Goal: Information Seeking & Learning: Learn about a topic

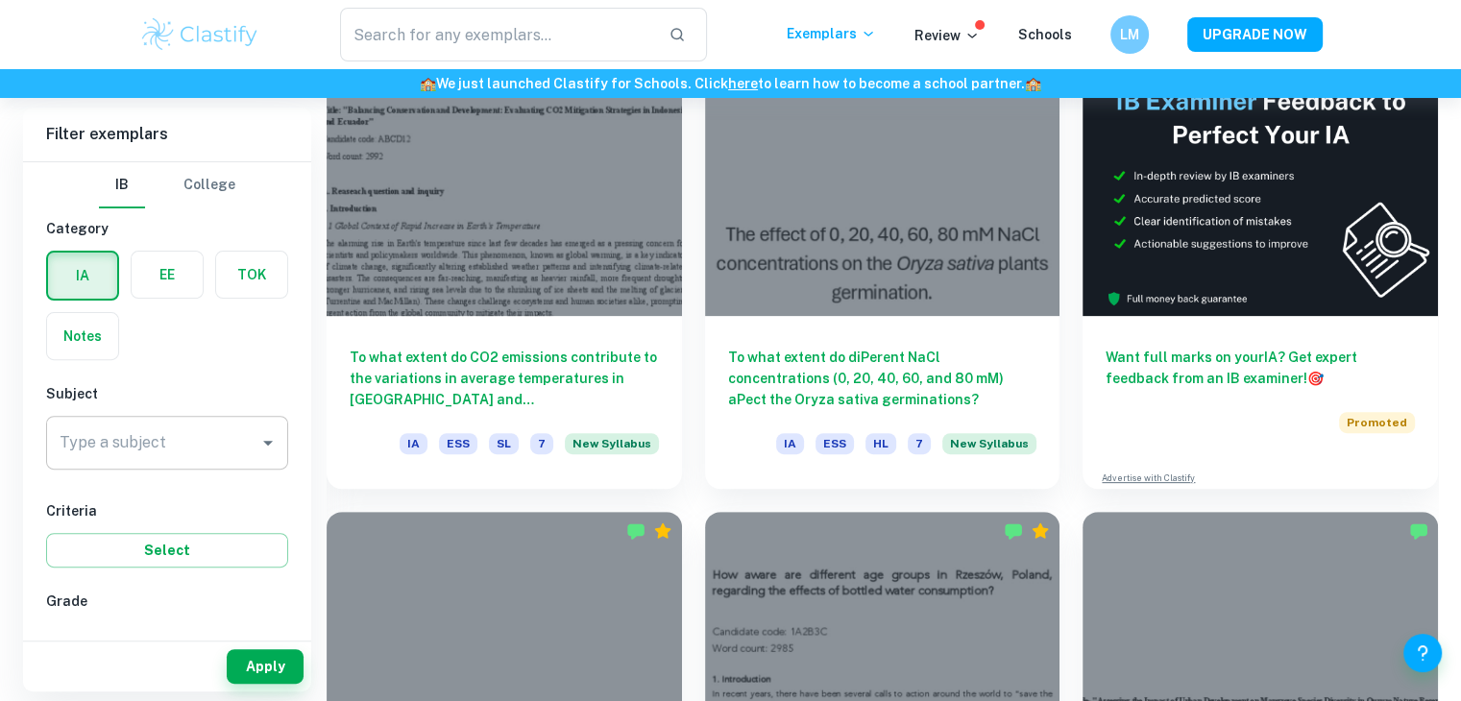
scroll to position [609, 0]
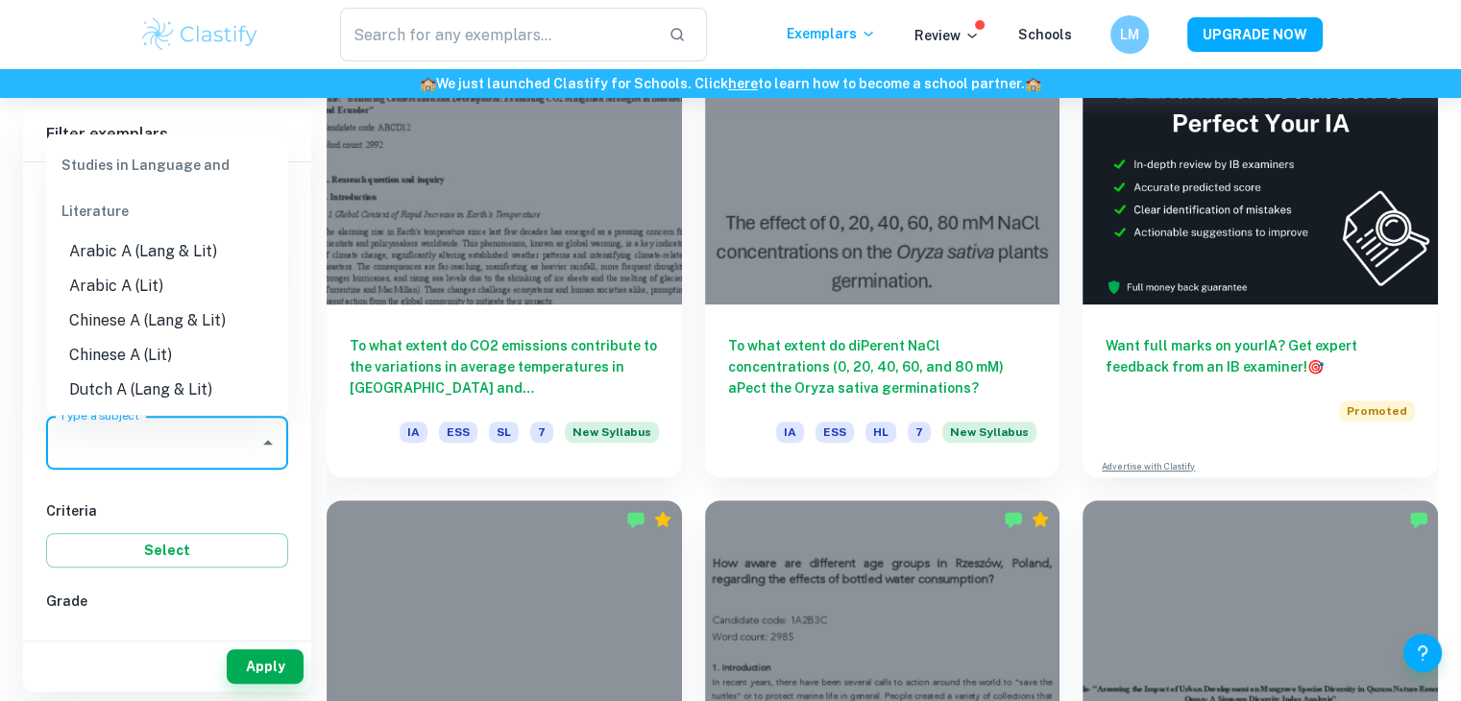
click at [216, 447] on input "Type a subject" at bounding box center [153, 443] width 196 height 36
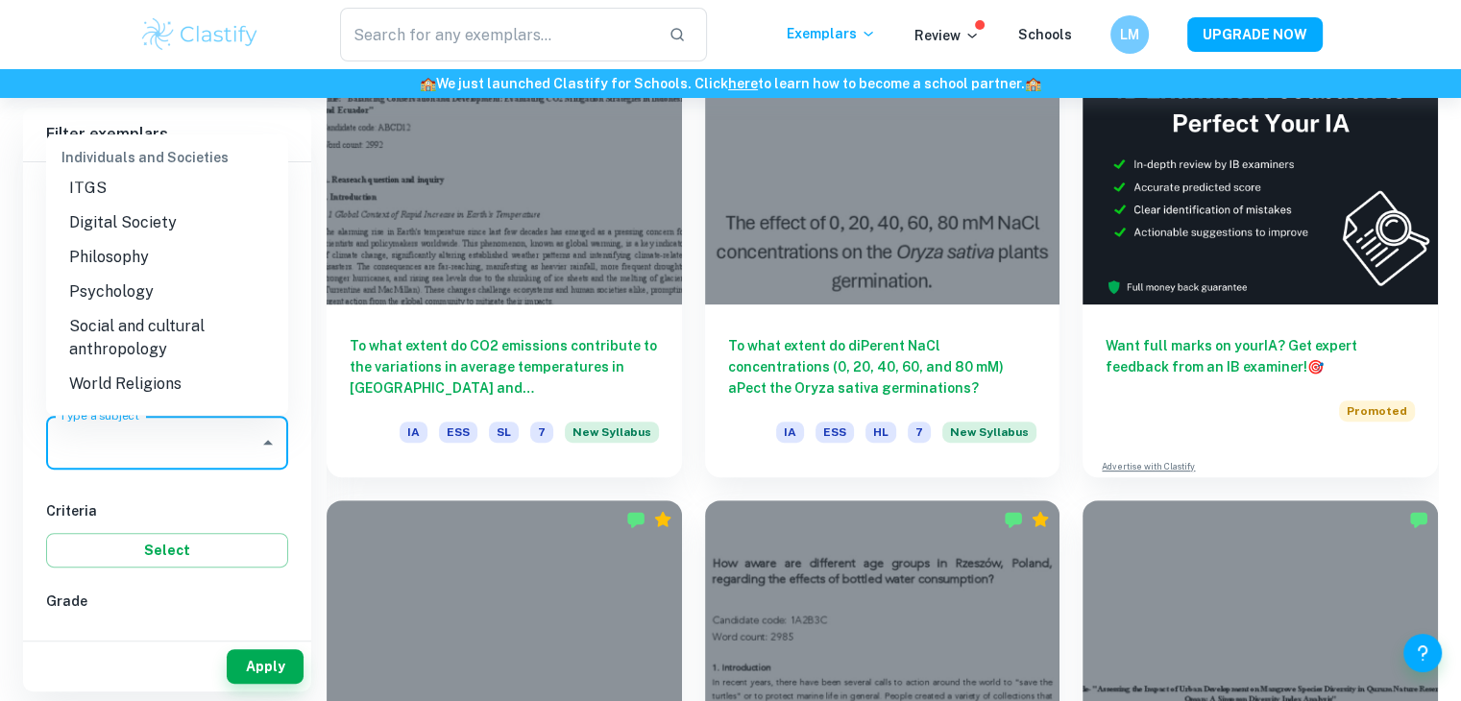
scroll to position [2123, 0]
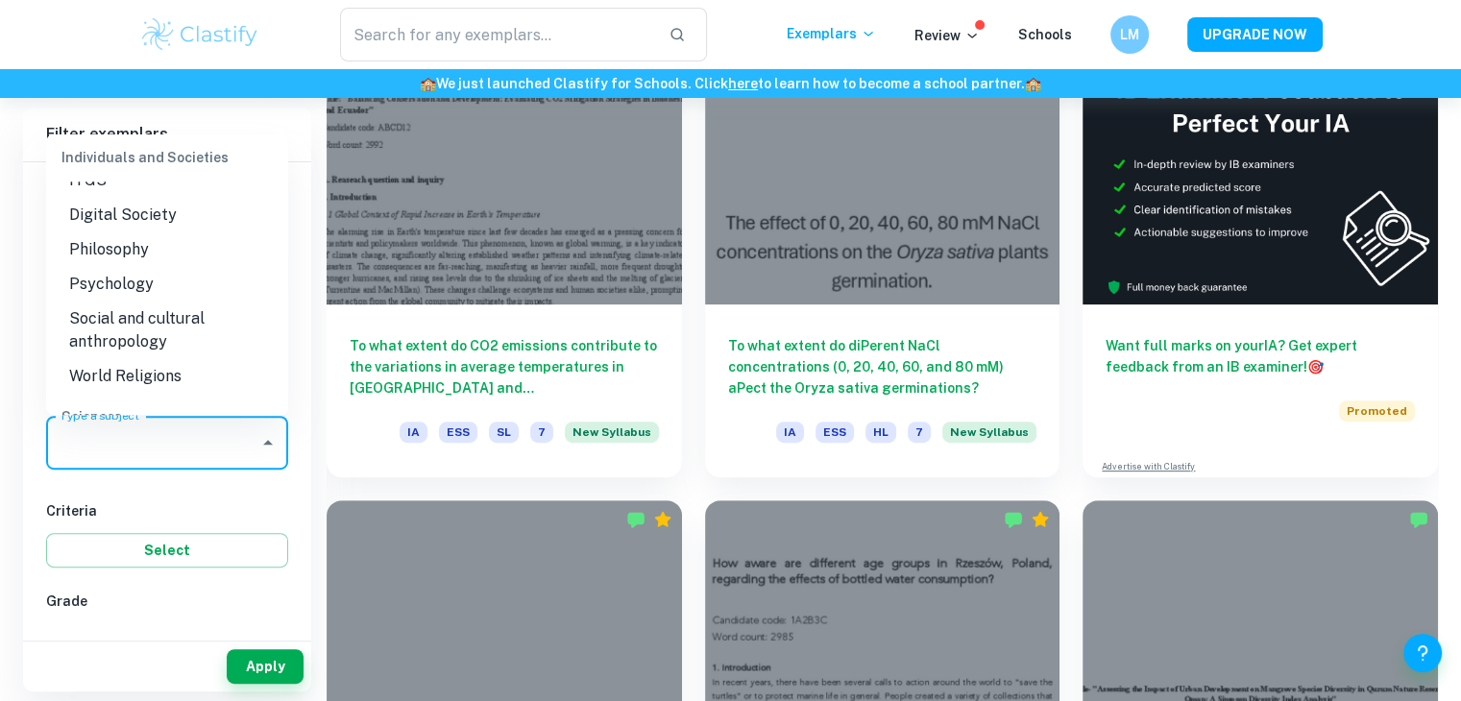
click at [147, 291] on li "Psychology" at bounding box center [167, 284] width 242 height 35
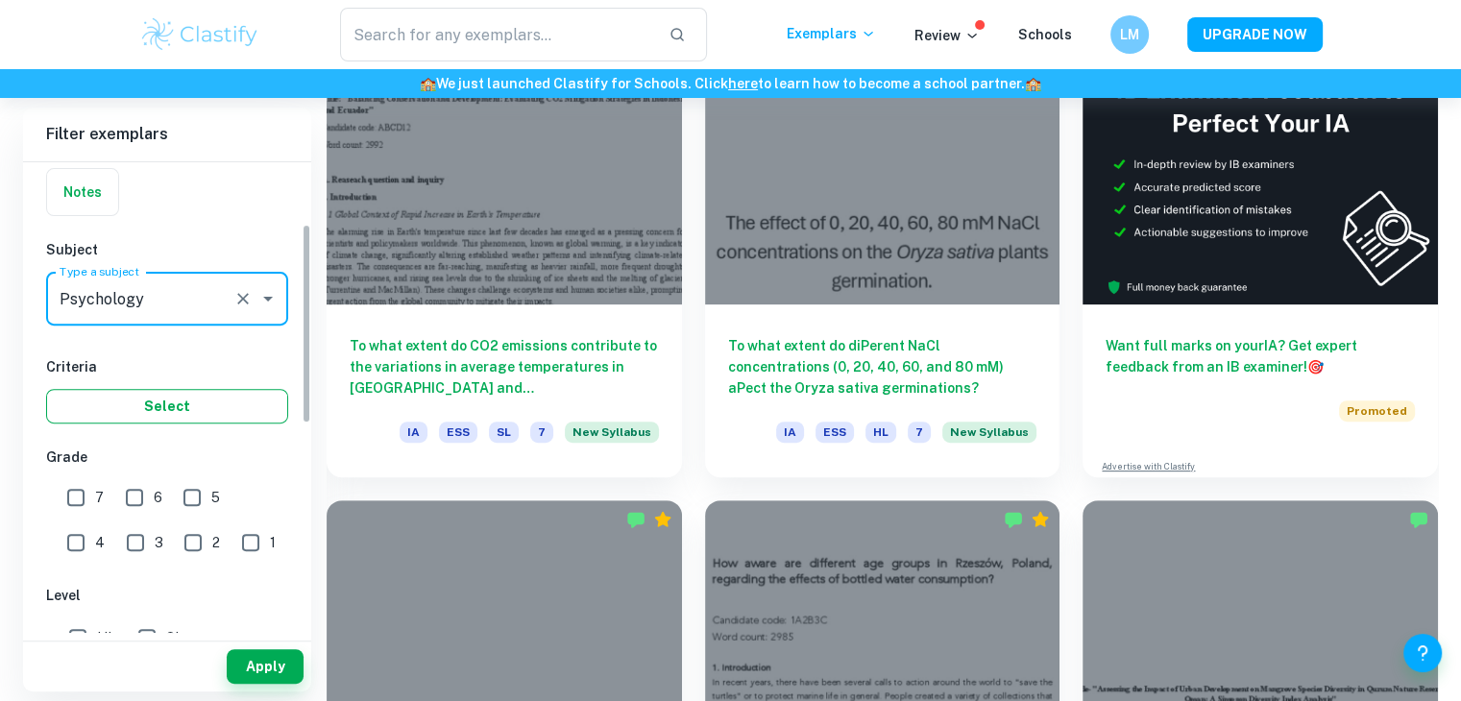
scroll to position [146, 0]
click at [83, 494] on input "7" at bounding box center [76, 495] width 38 height 38
checkbox input "true"
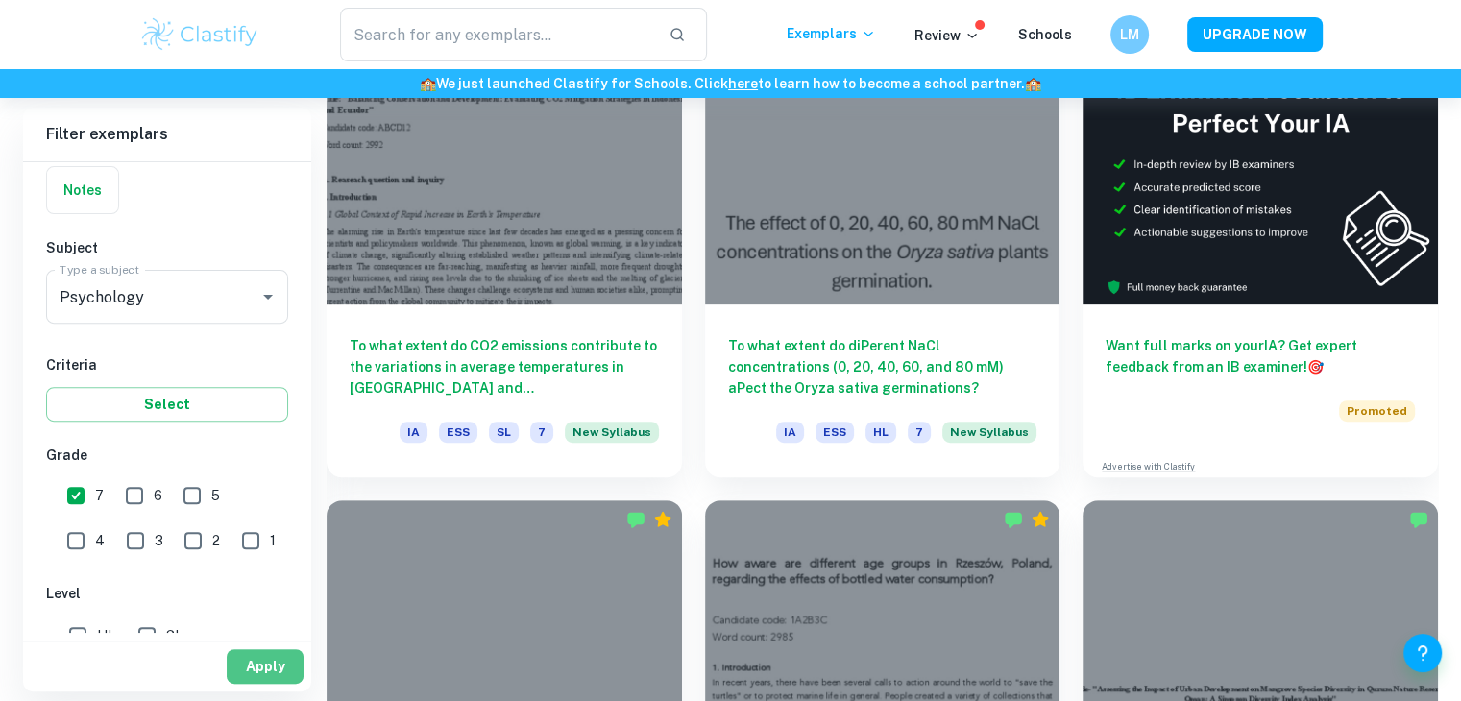
click at [256, 658] on button "Apply" at bounding box center [265, 666] width 77 height 35
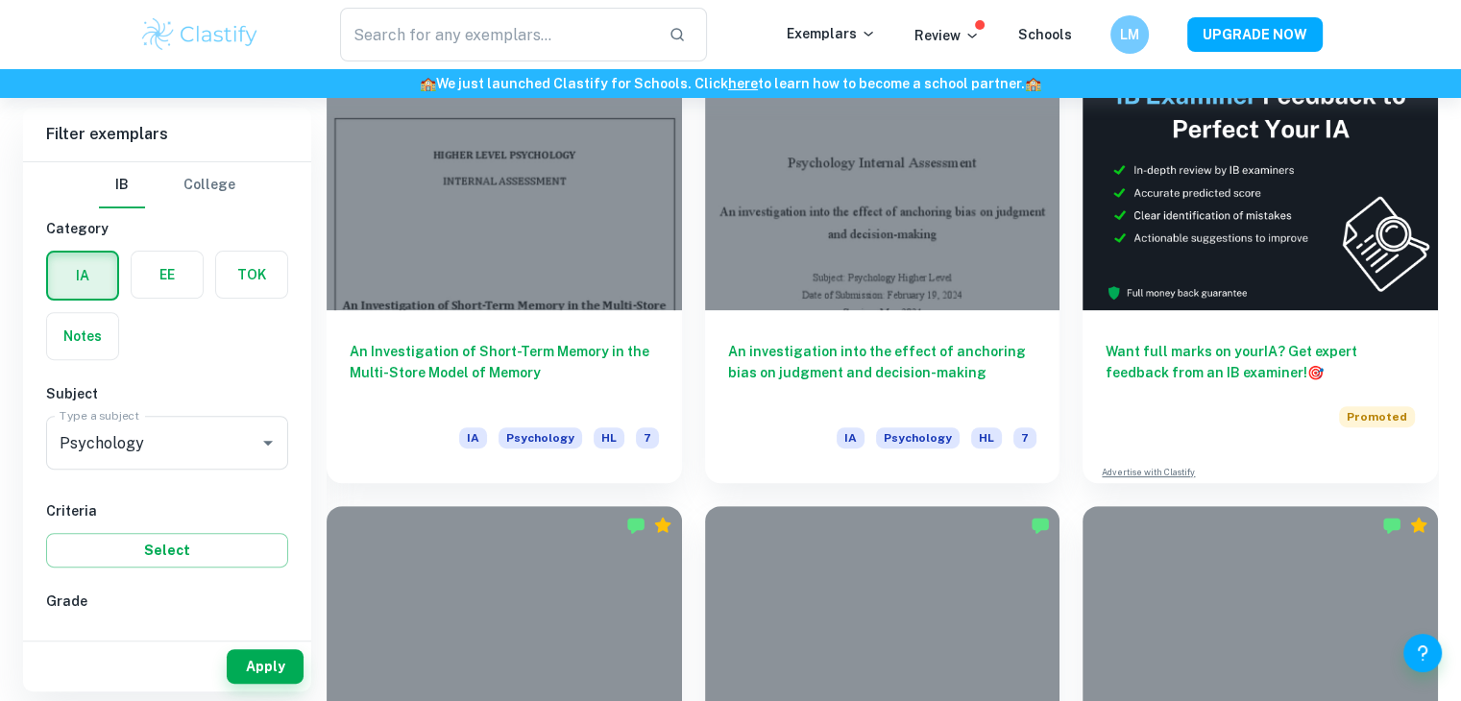
scroll to position [610, 0]
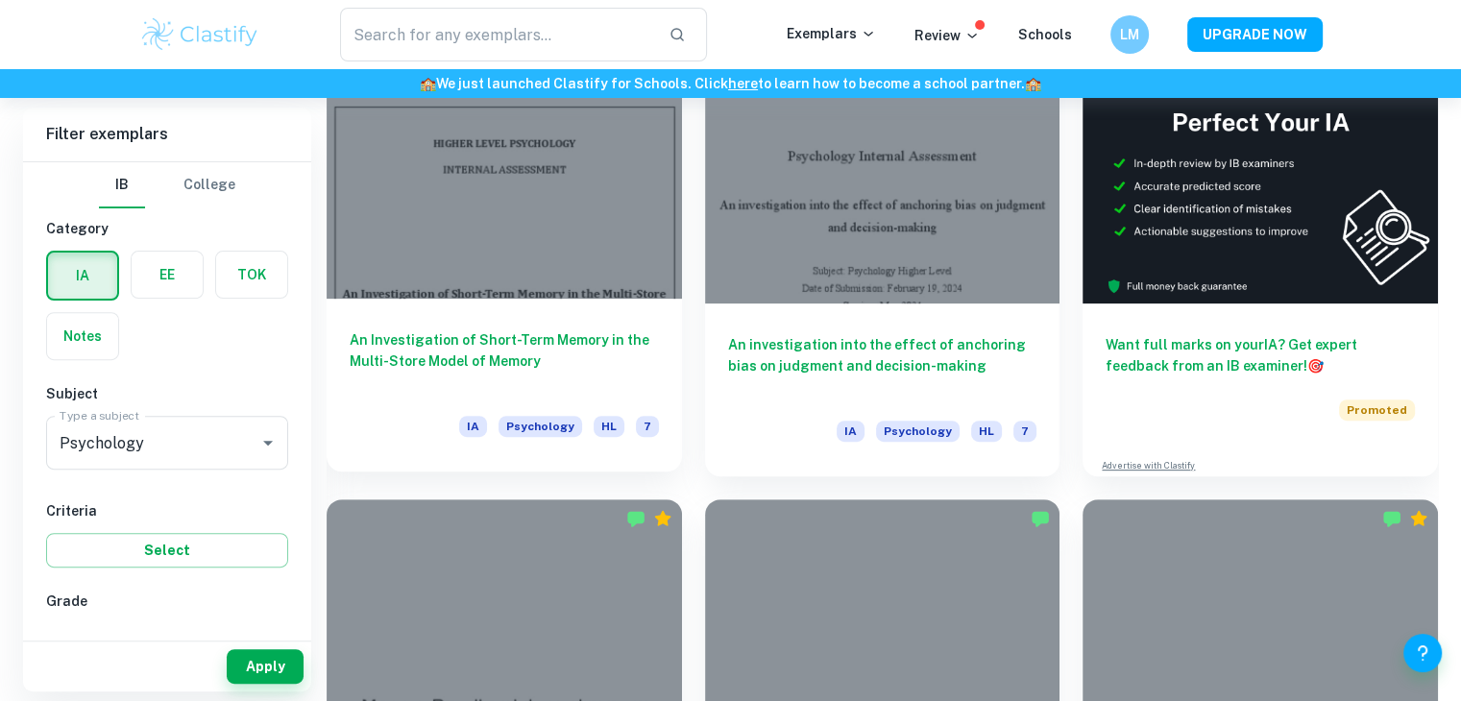
click at [509, 331] on h6 "An Investigation of Short-Term Memory in the Multi-Store Model of Memory" at bounding box center [504, 360] width 309 height 63
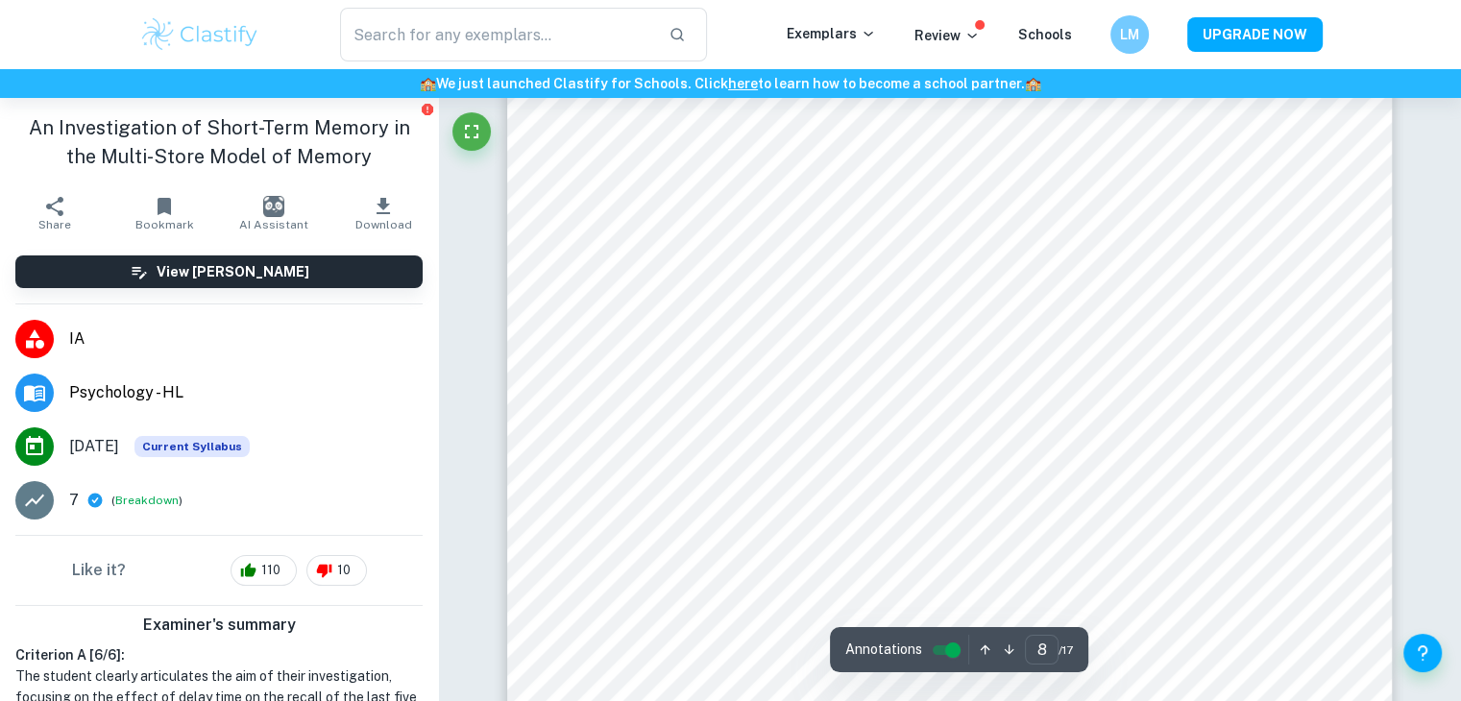
scroll to position [8460, 0]
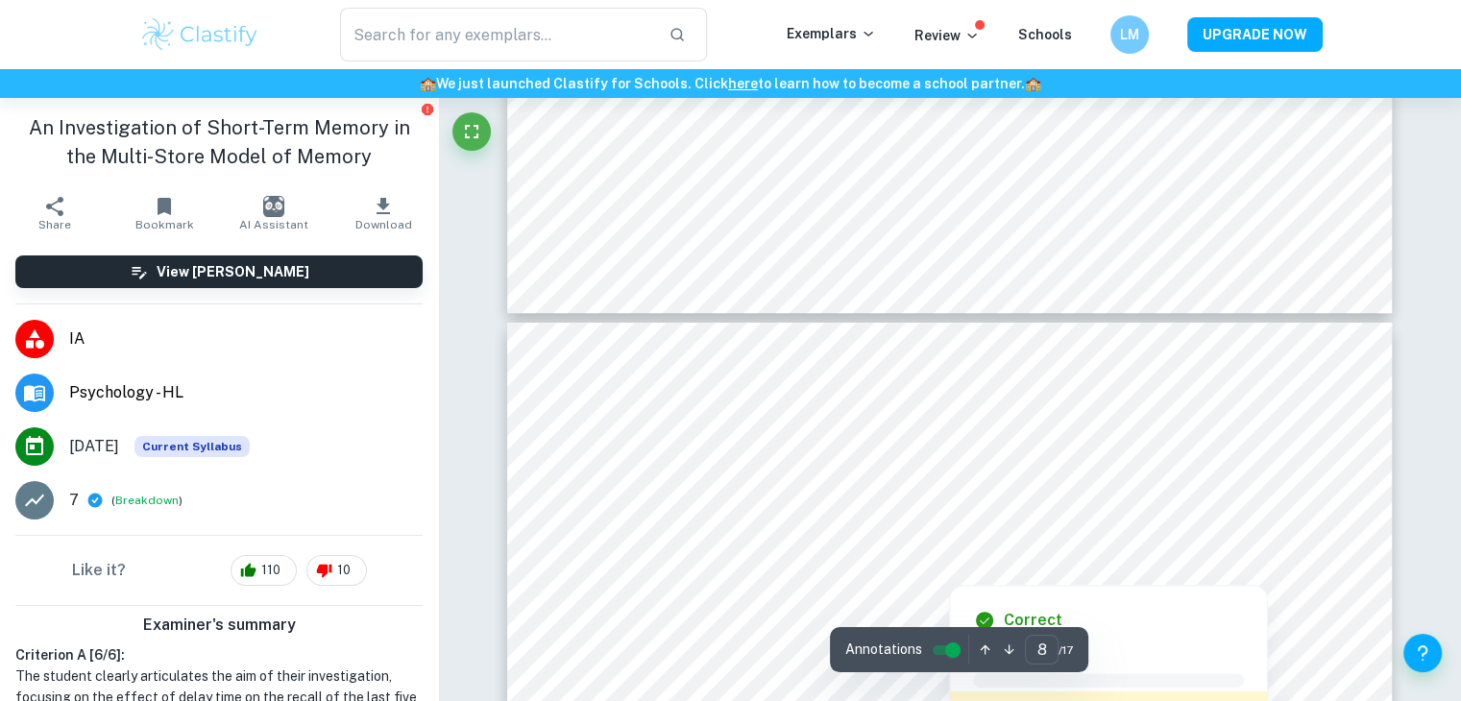
type input "7"
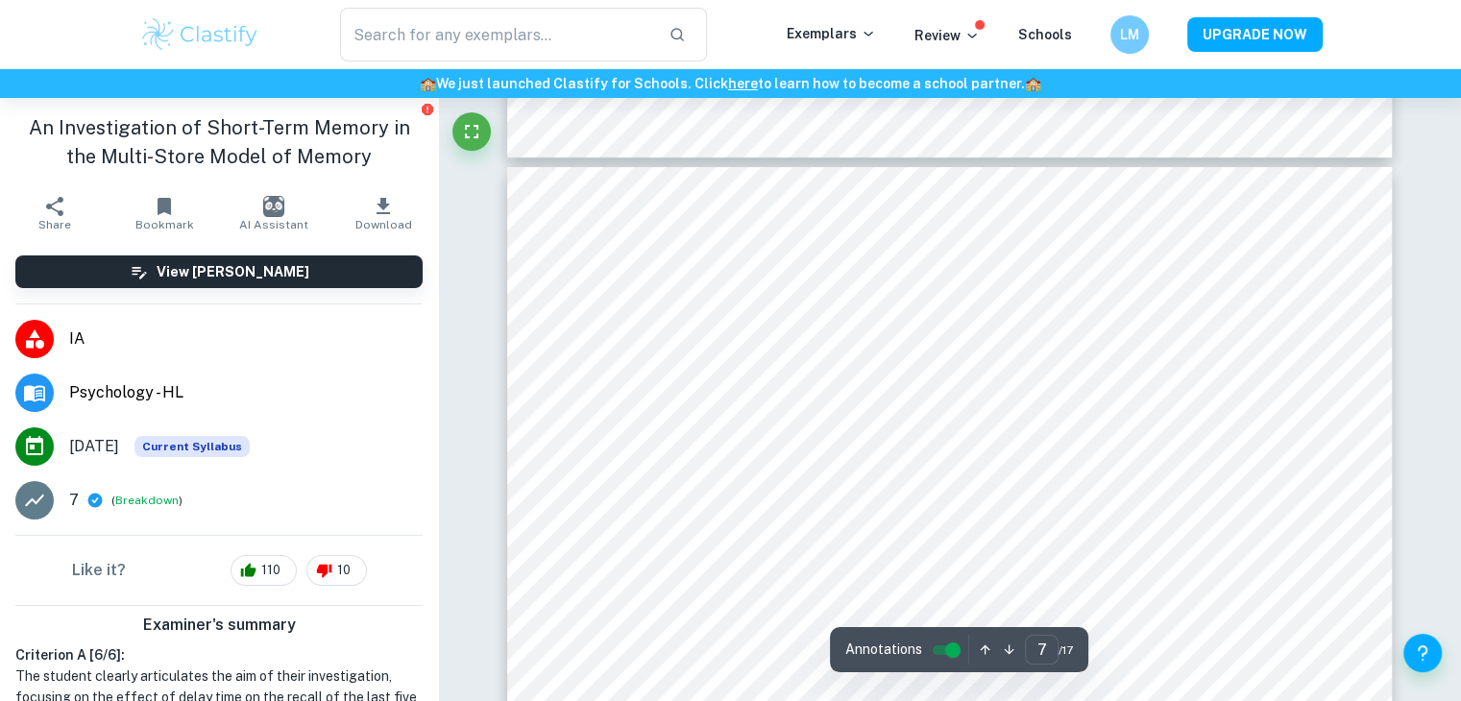
scroll to position [7138, 0]
